Goal: Book appointment/travel/reservation

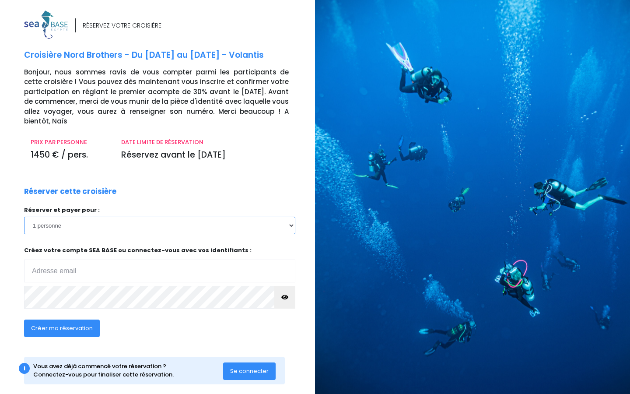
select select "2"
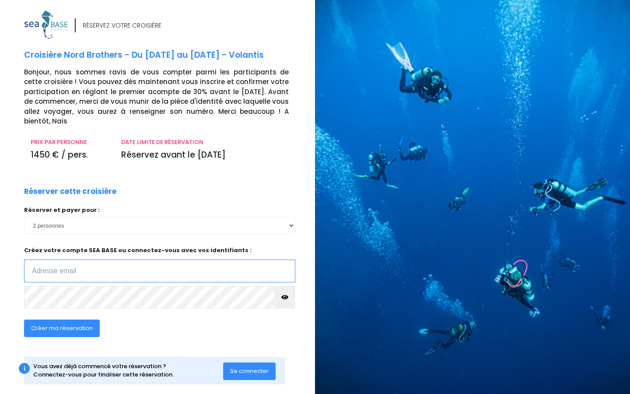
click at [46, 270] on input "email" at bounding box center [159, 270] width 271 height 23
type input "jc.blommaezrt@free.fr"
click at [65, 325] on span "Créer ma réservation" at bounding box center [62, 328] width 62 height 8
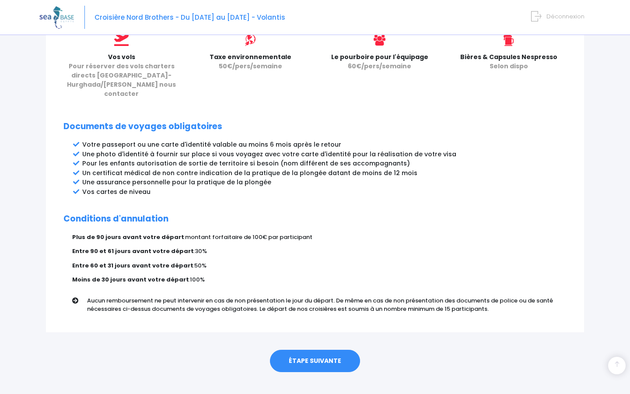
scroll to position [401, 0]
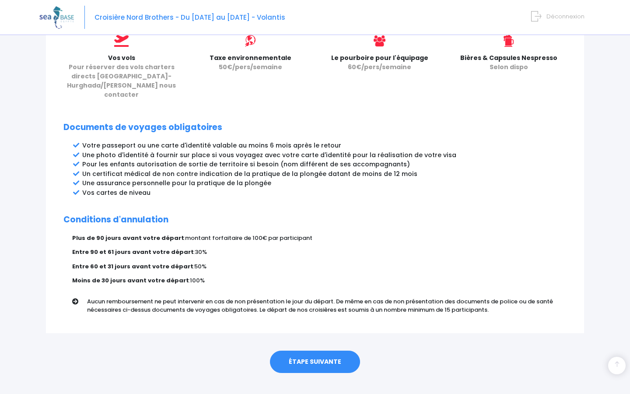
click at [325, 350] on link "ÉTAPE SUIVANTE" at bounding box center [315, 361] width 90 height 23
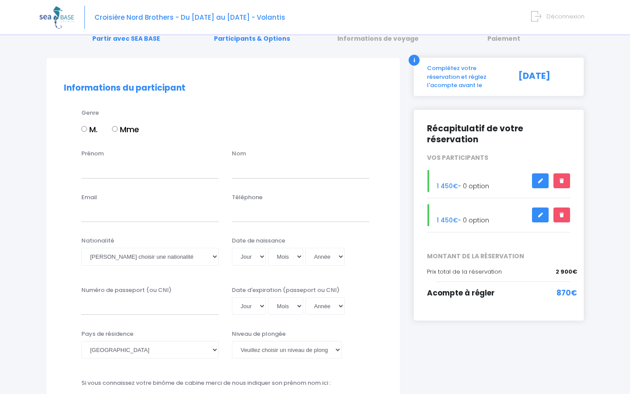
scroll to position [41, 0]
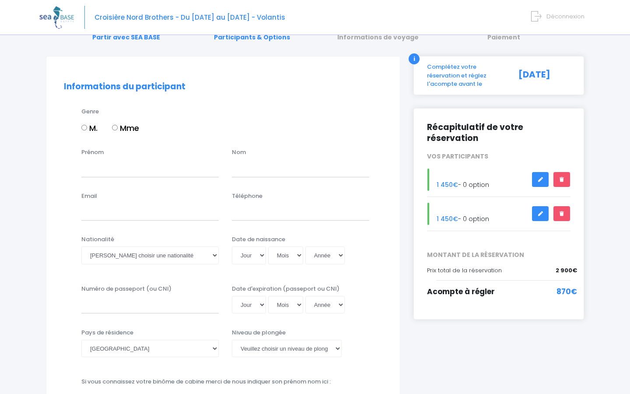
click at [84, 127] on input "M." at bounding box center [84, 128] width 6 height 6
radio input "true"
type input "Jean-Cl"
type input "u"
click at [115, 161] on input "Jean-Cl" at bounding box center [149, 167] width 137 height 17
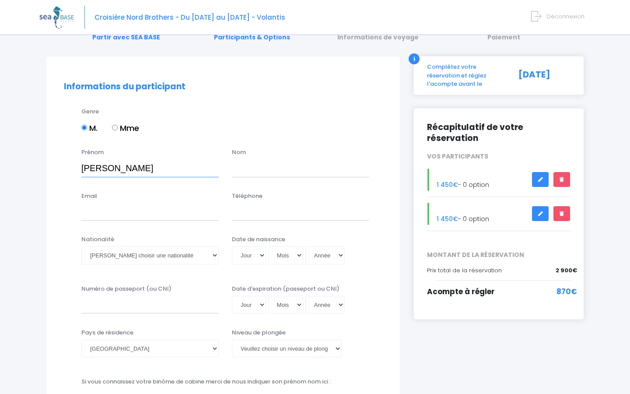
click at [113, 169] on input "Jean-Cl" at bounding box center [149, 167] width 137 height 17
type input "Jean-Claude"
click at [246, 168] on input "text" at bounding box center [300, 167] width 137 height 17
type input "BLOMMAERT"
type input "jc.blommaert@free.fr"
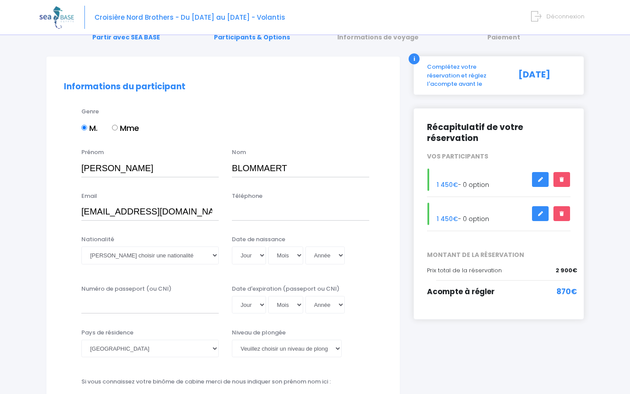
type input "+33685078484"
select select "Française"
select select "21"
select select "04"
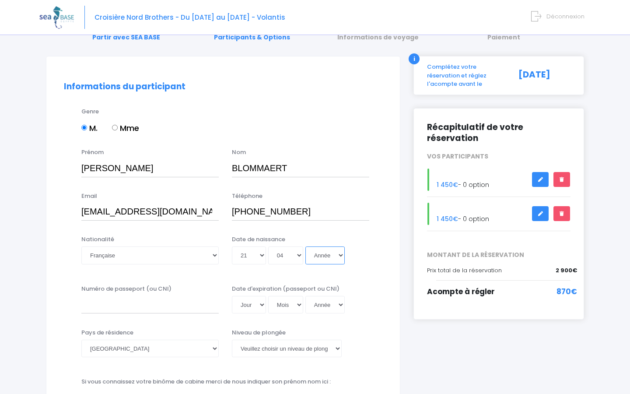
select select "1955"
type input "1955-04-21"
click at [89, 305] on input "Numéro de passeport (ou CNI)" at bounding box center [149, 304] width 137 height 17
type input "23CH02728"
select select "23"
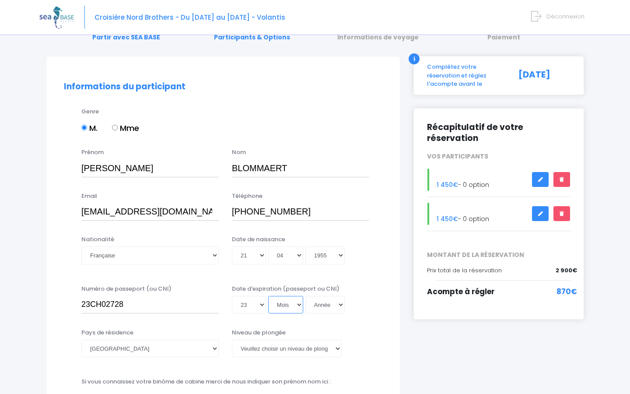
select select "02"
select select "2033"
type input "[DATE]"
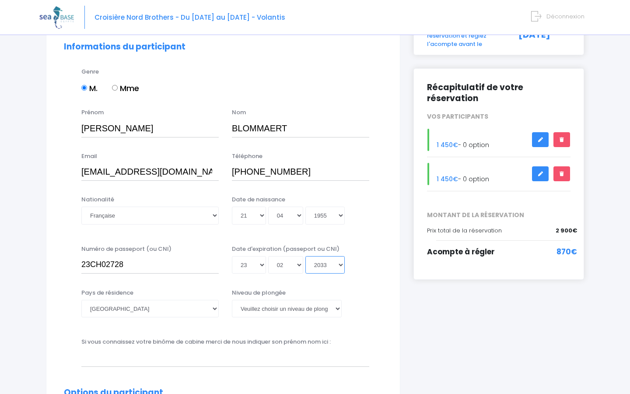
scroll to position [89, 0]
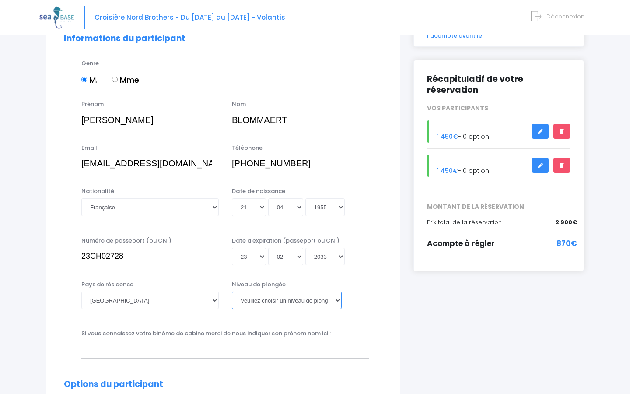
select select "MF2"
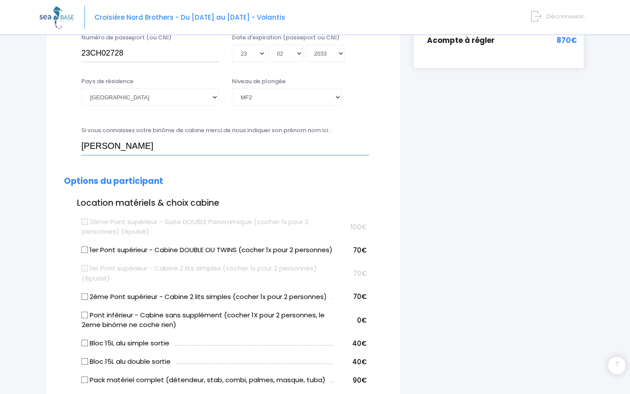
scroll to position [296, 0]
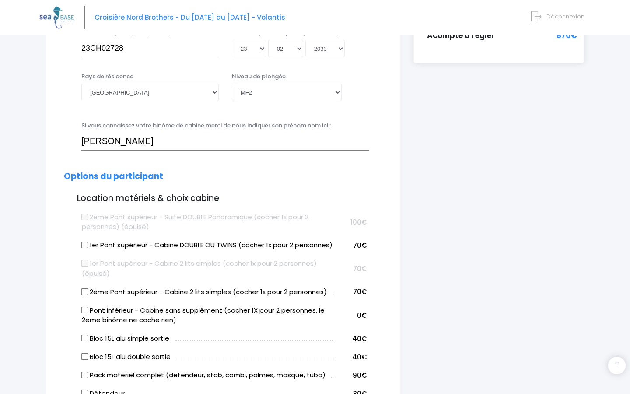
type input "[PERSON_NAME]"
click at [84, 242] on input "1er Pont supérieur - Cabine DOUBLE OU TWINS (cocher 1x pour 2 personnes)" at bounding box center [84, 244] width 7 height 7
checkbox input "true"
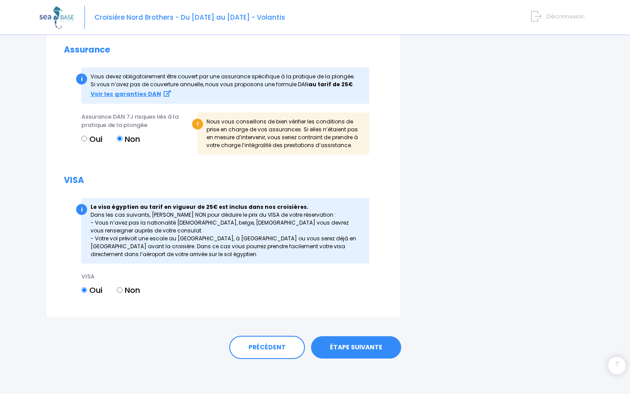
scroll to position [956, 0]
click at [353, 346] on link "ÉTAPE SUIVANTE" at bounding box center [356, 347] width 90 height 23
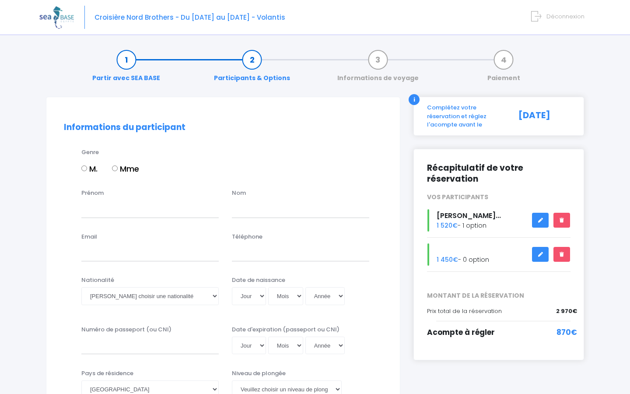
click at [115, 167] on input "Mme" at bounding box center [115, 168] width 6 height 6
radio input "true"
type input "Marie-Jeanne"
type input "ETHUIN ep BLOMMAERT"
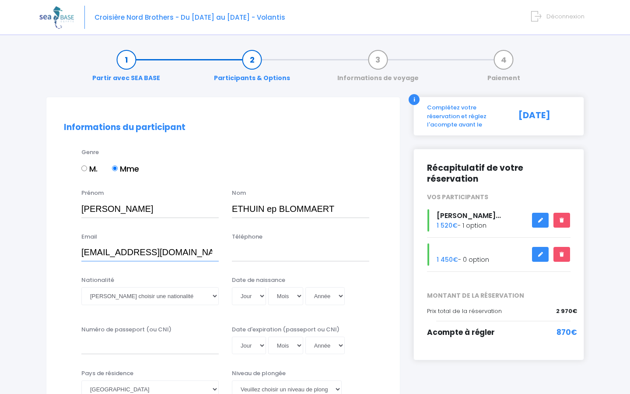
type input "marie.blommaert@free.fr"
click at [370, 282] on div "Date de naissance Jour 01 02 03 04 05 06 07 08 09 10 11 12 13 14 15 16 17 18 19…" at bounding box center [300, 292] width 150 height 35
click at [256, 251] on input "+33" at bounding box center [300, 252] width 137 height 17
type input "+336"
select select "Française"
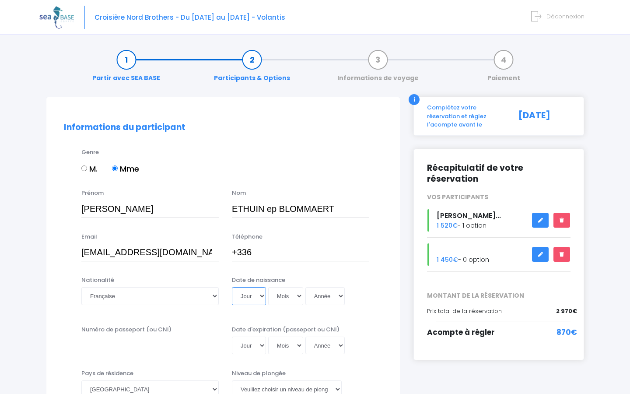
select select "30"
select select "05"
select select "1954"
type input "1954-05-30"
click at [85, 340] on input "Numéro de passeport (ou CNI)" at bounding box center [149, 344] width 137 height 17
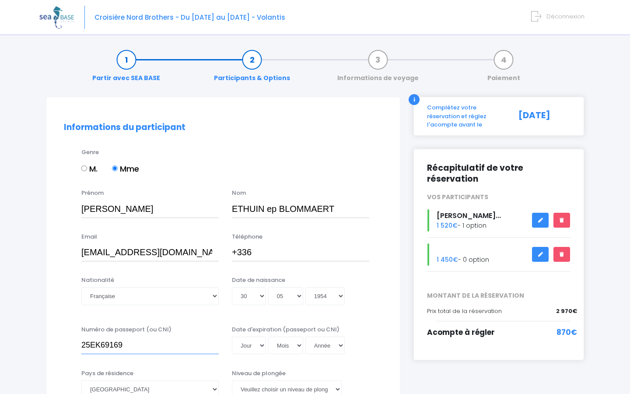
type input "25EK69169"
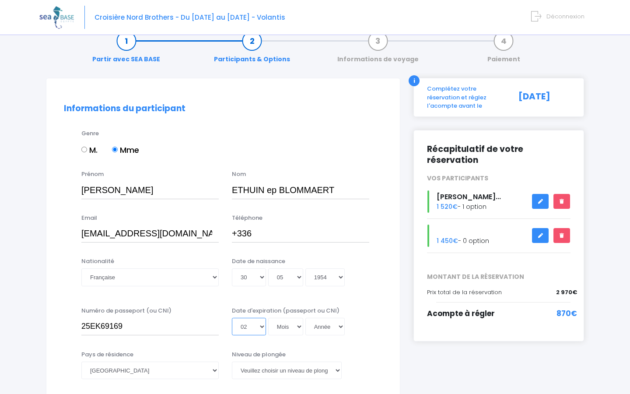
scroll to position [17, 0]
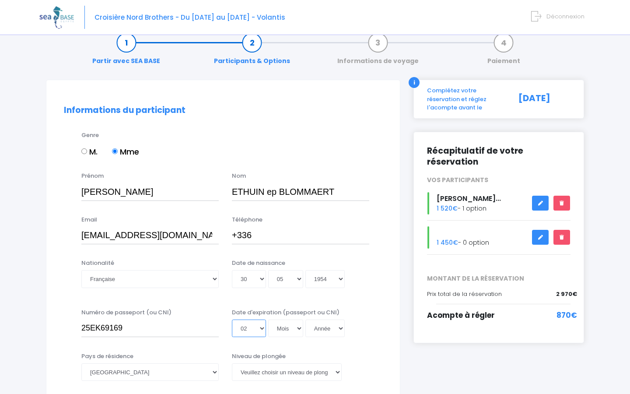
select select "08"
select select "2035"
type input "2035-08-08"
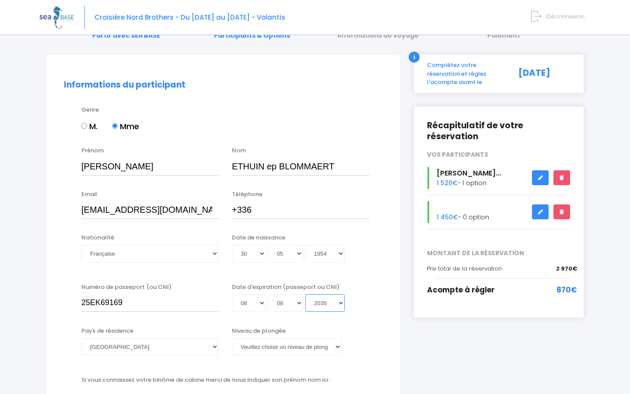
scroll to position [44, 0]
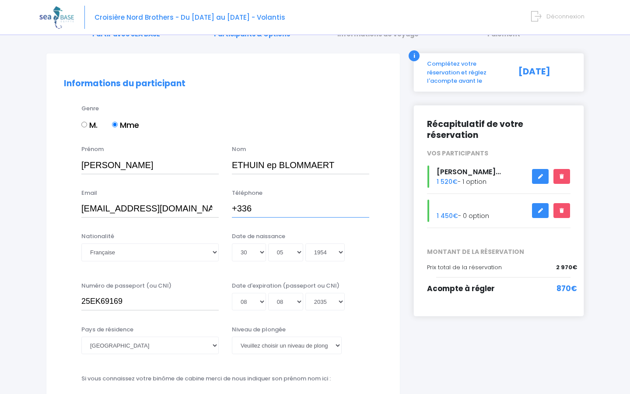
click at [253, 206] on input "+336" at bounding box center [300, 208] width 137 height 17
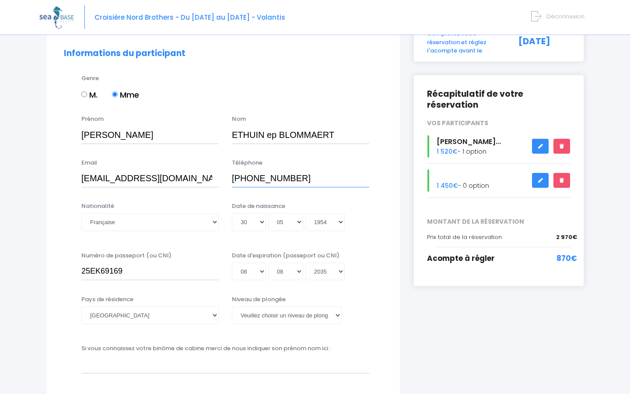
scroll to position [75, 0]
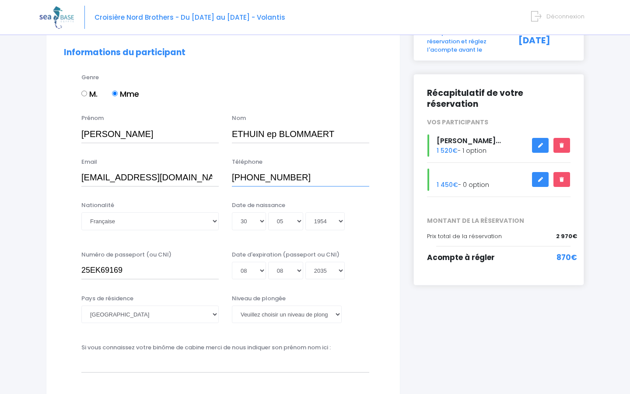
type input "+33631209268"
select select "N3"
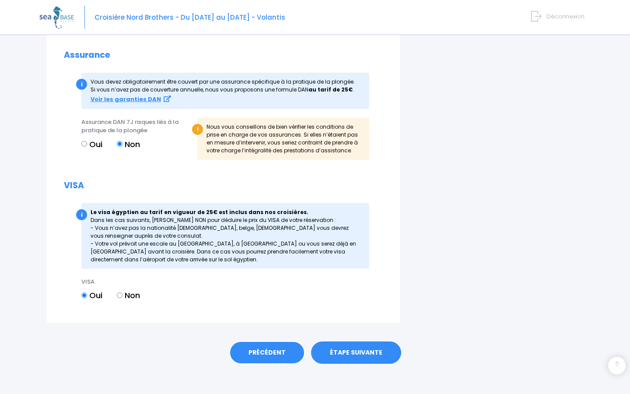
scroll to position [953, 0]
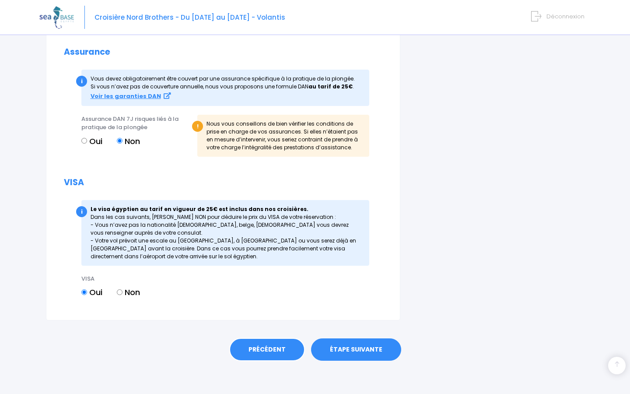
type input "[PERSON_NAME]"
click at [288, 347] on link "PRÉCÉDENT" at bounding box center [267, 350] width 76 height 24
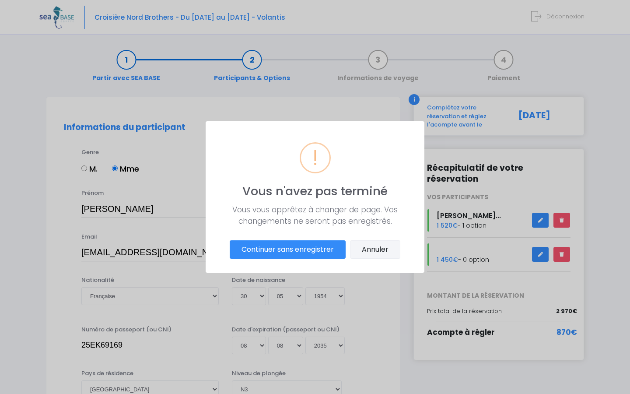
click at [378, 249] on button "Annuler" at bounding box center [375, 249] width 50 height 18
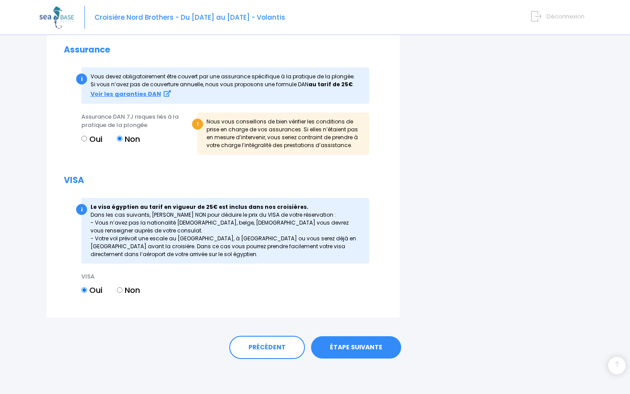
scroll to position [956, 0]
click at [347, 346] on link "ÉTAPE SUIVANTE" at bounding box center [356, 347] width 90 height 23
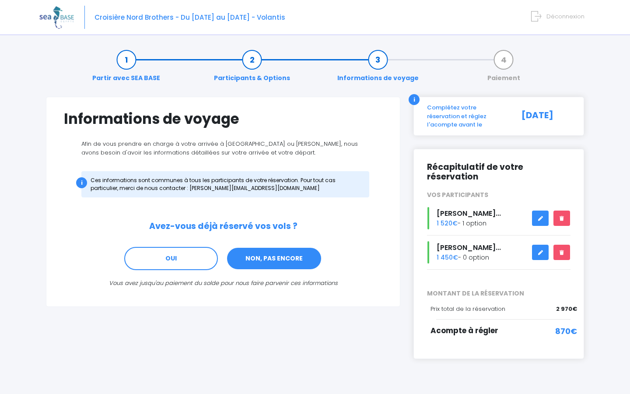
click at [283, 255] on link "NON, PAS ENCORE" at bounding box center [274, 259] width 96 height 24
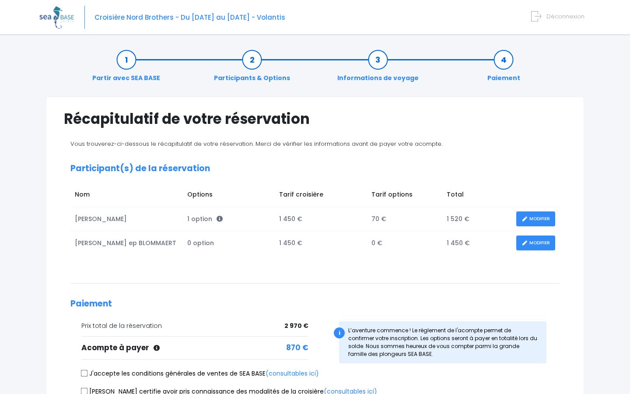
click at [541, 216] on link "MODIFIER" at bounding box center [535, 218] width 39 height 15
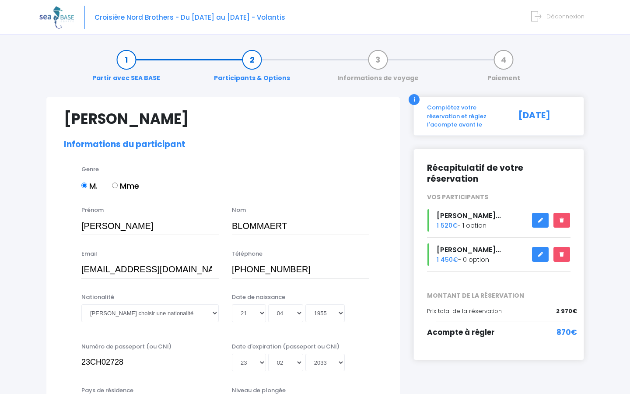
select select "MF2"
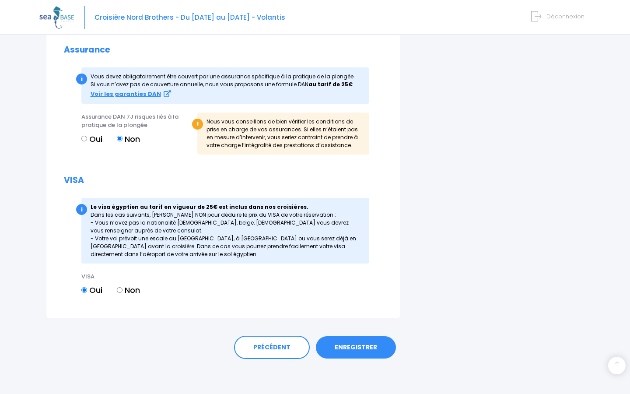
scroll to position [973, 0]
type input "Marie-Jeanne BLOMMAERT"
click at [354, 345] on link "ENREGISTRER" at bounding box center [356, 347] width 80 height 23
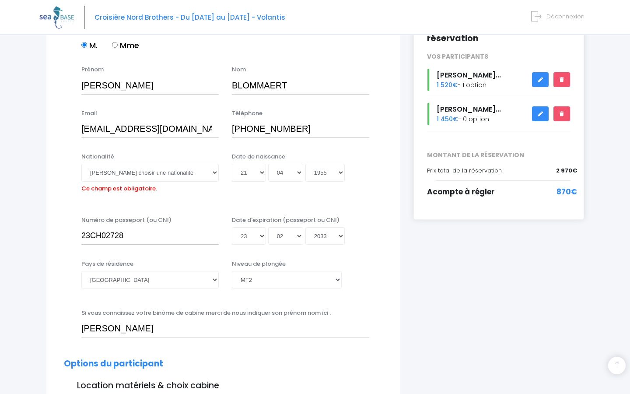
scroll to position [141, 0]
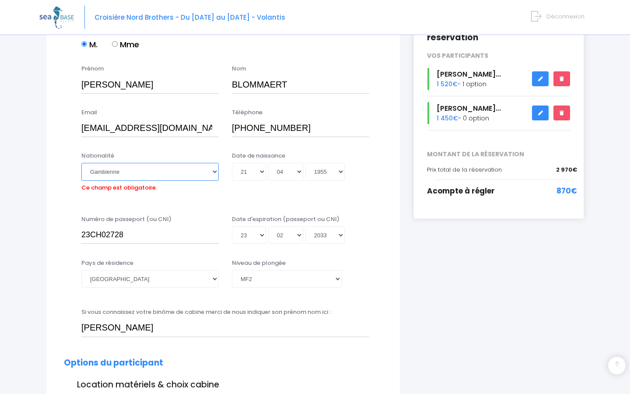
select select "Française"
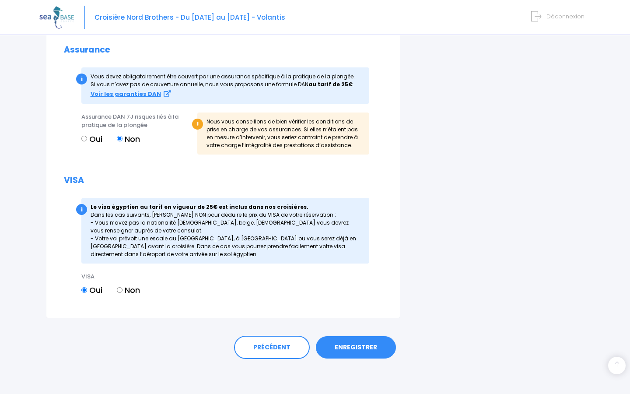
scroll to position [973, 0]
click at [367, 346] on link "ENREGISTRER" at bounding box center [356, 347] width 80 height 23
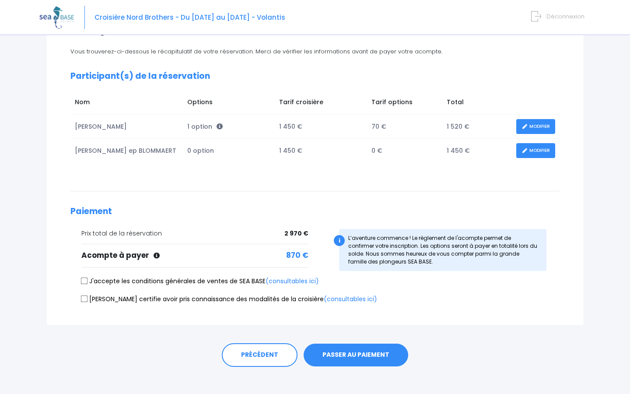
scroll to position [93, 0]
click at [84, 281] on input "J'accepte les conditions générales de ventes de SEA BASE (consultables ici)" at bounding box center [84, 280] width 7 height 7
checkbox input "true"
click at [85, 298] on input "Je certifie avoir pris connaissance des modalités de la croisière (consultables…" at bounding box center [84, 297] width 7 height 7
checkbox input "true"
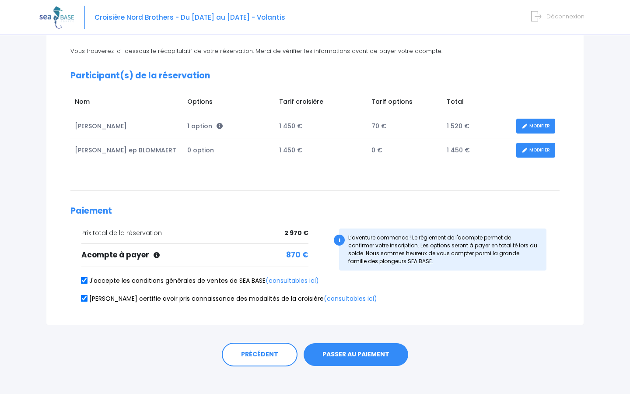
click at [348, 358] on button "PASSER AU PAIEMENT" at bounding box center [355, 354] width 105 height 23
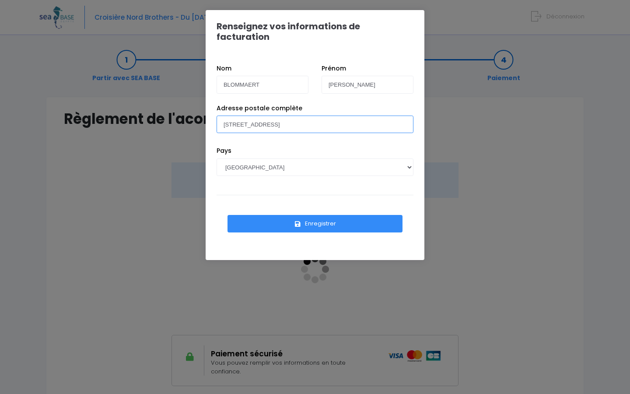
click at [282, 115] on input "380 Chemin du Vallat" at bounding box center [314, 123] width 197 height 17
type input "380 Chemin du Vallat 83500 LA SEYNE SUR MER"
click at [321, 215] on button "Enregistrer" at bounding box center [314, 223] width 175 height 17
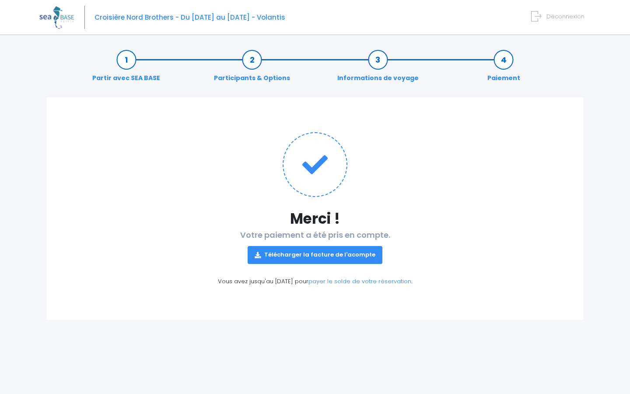
click at [318, 253] on link "Télécharger la facture de l'acompte" at bounding box center [315, 254] width 135 height 17
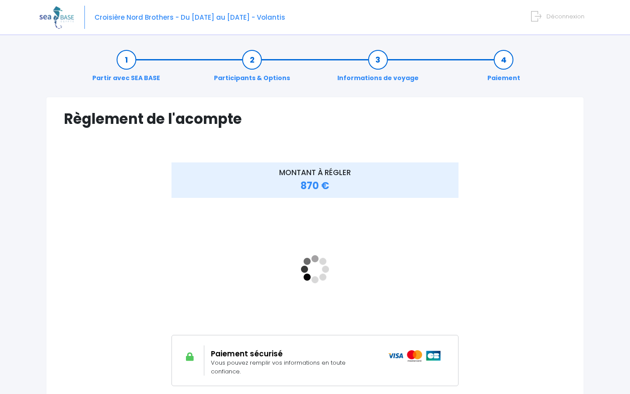
click at [556, 17] on span "Déconnexion" at bounding box center [565, 16] width 38 height 8
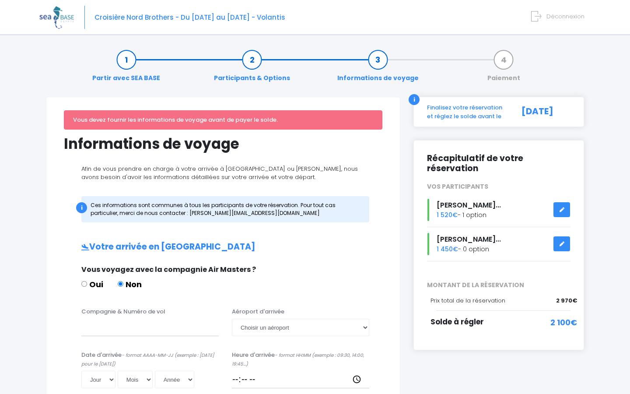
click at [186, 123] on div "Vous devez fournir les informations de voyage avant de payer le solde." at bounding box center [223, 119] width 318 height 19
click at [540, 14] on icon at bounding box center [536, 16] width 10 height 14
